Goal: Information Seeking & Learning: Learn about a topic

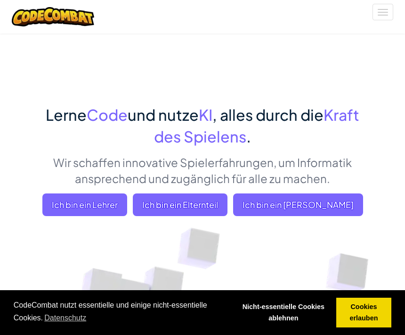
scroll to position [10, 0]
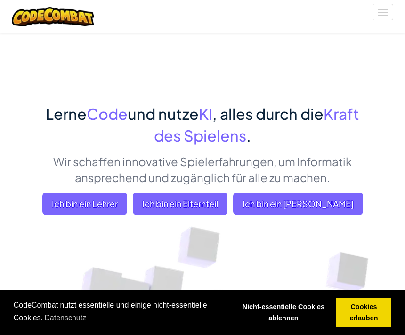
click at [324, 213] on span "Ich bin ein [PERSON_NAME]" at bounding box center [298, 203] width 130 height 23
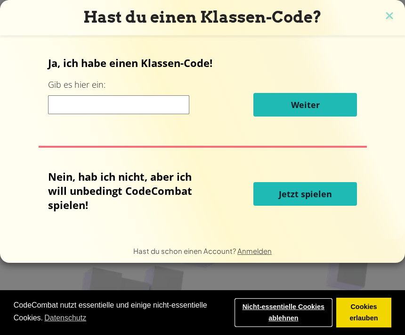
click at [287, 303] on link "Nicht-essentielle Cookies ablehnen" at bounding box center [283, 312] width 98 height 30
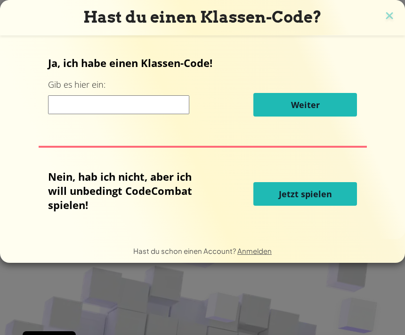
click at [390, 21] on img at bounding box center [390, 16] width 12 height 14
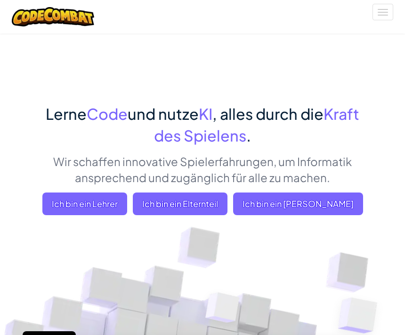
click at [387, 22] on div "Navigation umschalten" at bounding box center [203, 16] width 396 height 33
click at [383, 16] on button "Navigation umschalten" at bounding box center [383, 12] width 21 height 16
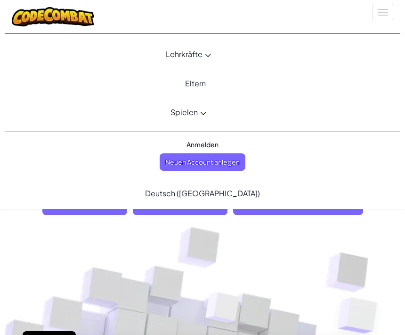
click at [205, 110] on link "Spielen" at bounding box center [189, 111] width 382 height 25
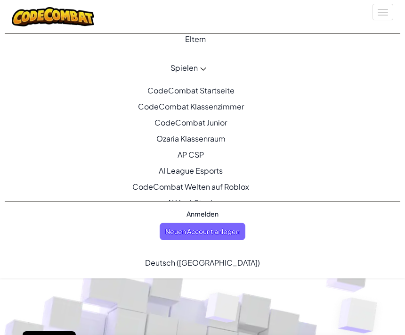
scroll to position [46, 0]
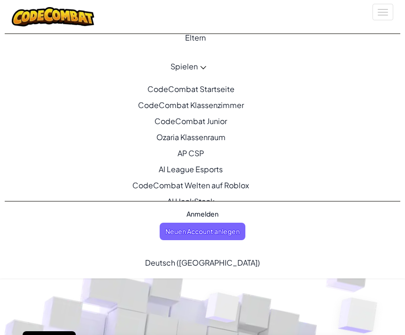
click at [227, 89] on link "CodeCombat Startseite Mit Zugriff auf alle 530 Levels und exklusiven Features w…" at bounding box center [189, 89] width 382 height 16
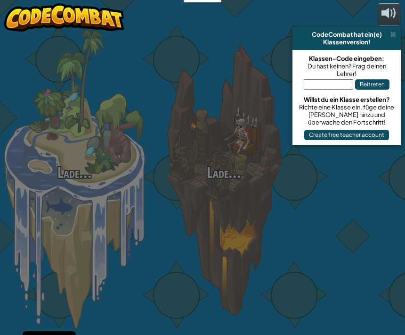
select select "de-DE"
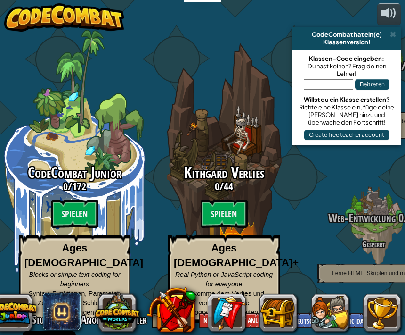
scroll to position [0, 0]
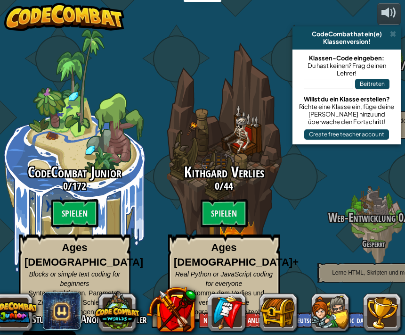
click at [224, 93] on div "Kithgard Verlies 0 / 44 Spielen Ages [DEMOGRAPHIC_DATA]+ Real Python or JavaScr…" at bounding box center [223, 178] width 149 height 299
select select "de-DE"
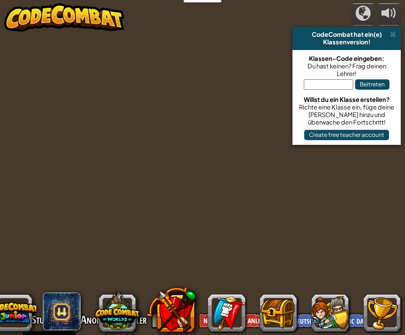
select select "de-DE"
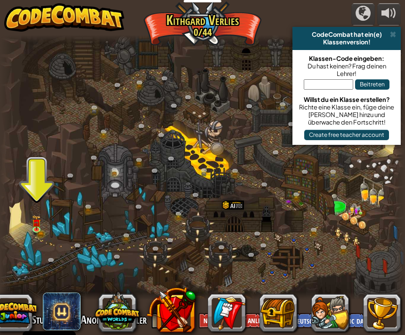
select select "de-DE"
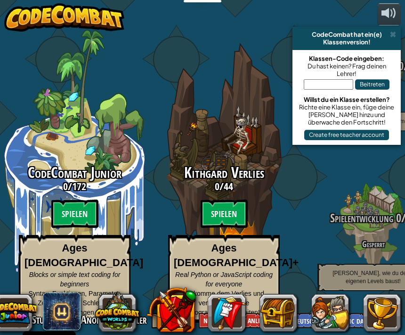
click at [398, 5] on button at bounding box center [389, 14] width 24 height 22
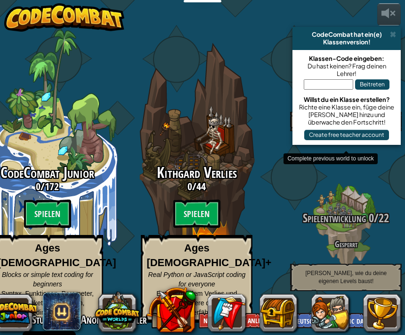
click at [392, 26] on div "CodeCombat Junior 0 / 172 Spielen Ages [DEMOGRAPHIC_DATA] Blocks or simple text…" at bounding box center [189, 167] width 433 height 335
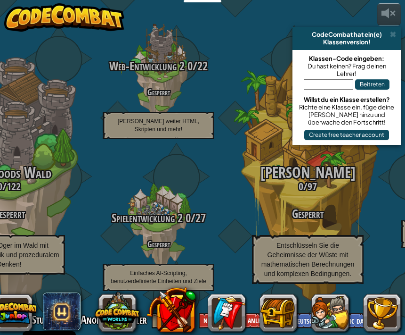
click at [394, 39] on div "Klassenversion!" at bounding box center [346, 42] width 101 height 8
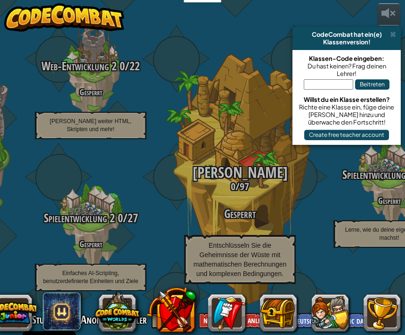
click at [385, 10] on div at bounding box center [389, 13] width 15 height 15
click at [390, 41] on div "Klassenversion!" at bounding box center [346, 42] width 101 height 8
click at [393, 31] on span at bounding box center [393, 35] width 6 height 8
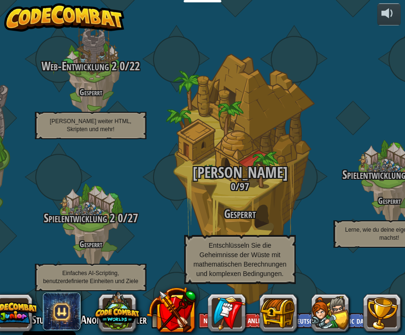
click at [392, 30] on div "Spielentwicklung 3 0 / 11 Gesperrt Lerne, wie du deine eigenen Spiele machst!" at bounding box center [389, 149] width 149 height 299
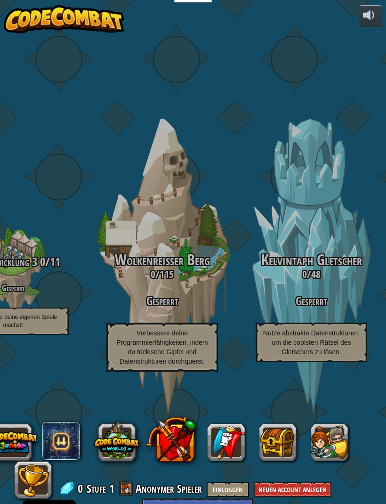
scroll to position [30, 0]
click at [255, 334] on div at bounding box center [191, 461] width 383 height 75
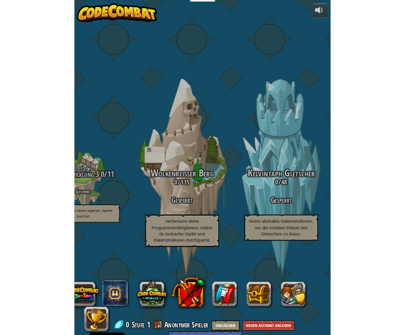
scroll to position [0, 0]
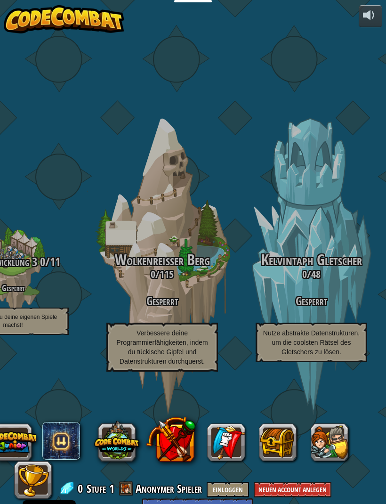
click at [263, 334] on div at bounding box center [191, 461] width 383 height 75
click at [184, 334] on div at bounding box center [191, 461] width 383 height 75
click at [176, 334] on div at bounding box center [191, 461] width 383 height 75
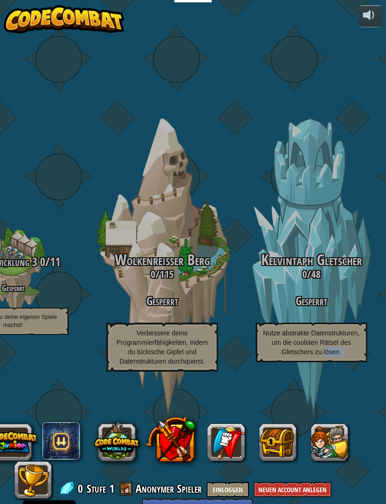
click at [164, 334] on div at bounding box center [191, 461] width 383 height 75
click at [167, 334] on div at bounding box center [191, 461] width 383 height 75
click at [165, 334] on div at bounding box center [191, 461] width 383 height 75
click at [164, 334] on div at bounding box center [191, 461] width 383 height 75
click at [167, 334] on div at bounding box center [191, 461] width 383 height 75
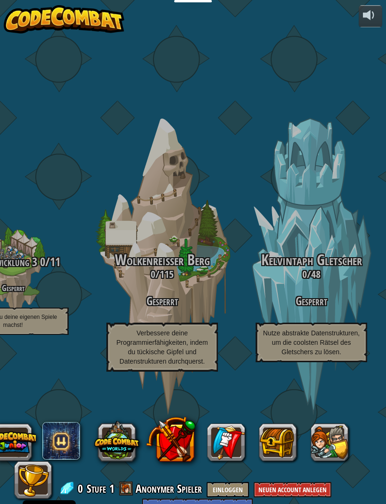
click at [170, 334] on div at bounding box center [191, 461] width 383 height 75
click at [181, 334] on div at bounding box center [191, 461] width 383 height 75
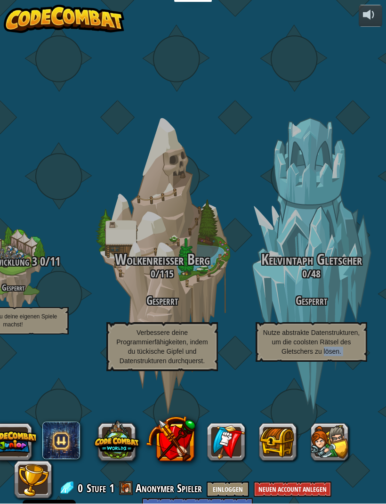
click at [175, 334] on div at bounding box center [191, 461] width 383 height 75
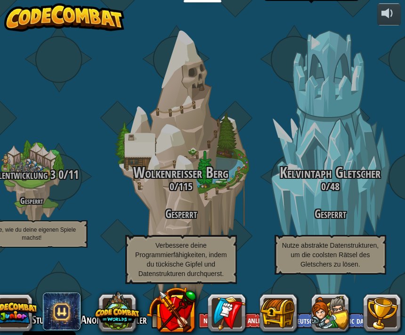
click at [386, 192] on h3 "0 / 48" at bounding box center [330, 186] width 149 height 11
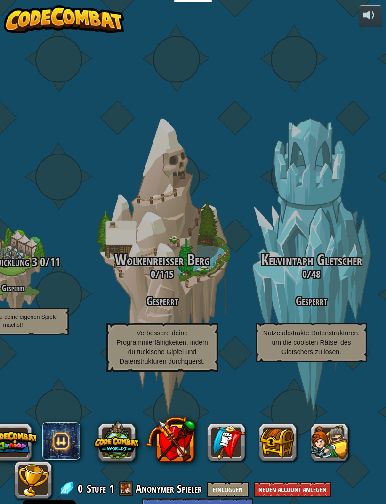
click at [172, 334] on div at bounding box center [191, 461] width 383 height 75
click at [163, 334] on div at bounding box center [191, 461] width 383 height 75
click at [173, 334] on div at bounding box center [191, 461] width 383 height 75
click at [175, 334] on div at bounding box center [191, 461] width 383 height 75
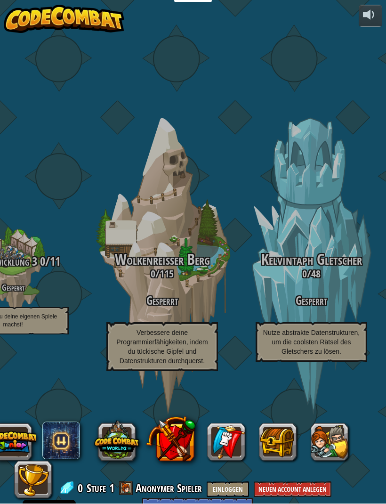
click at [171, 334] on div at bounding box center [191, 461] width 383 height 75
